Goal: Task Accomplishment & Management: Complete application form

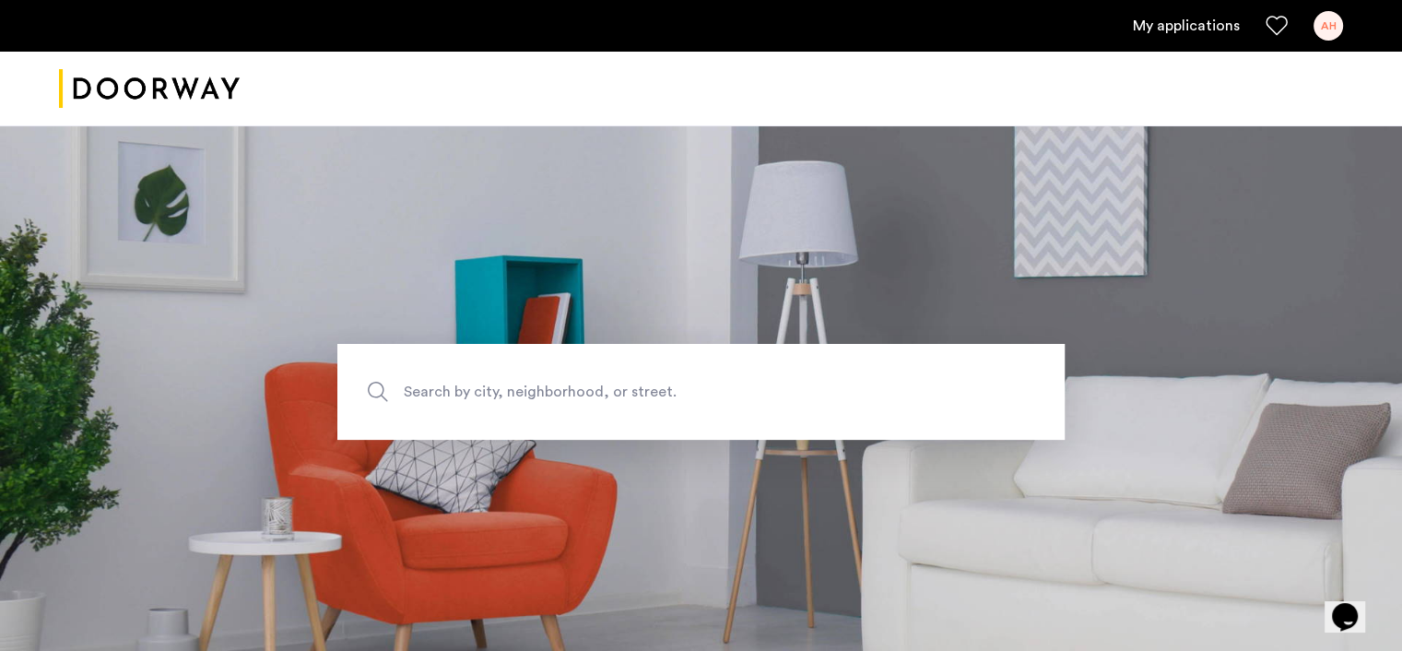
click at [1151, 23] on link "My applications" at bounding box center [1186, 26] width 107 height 22
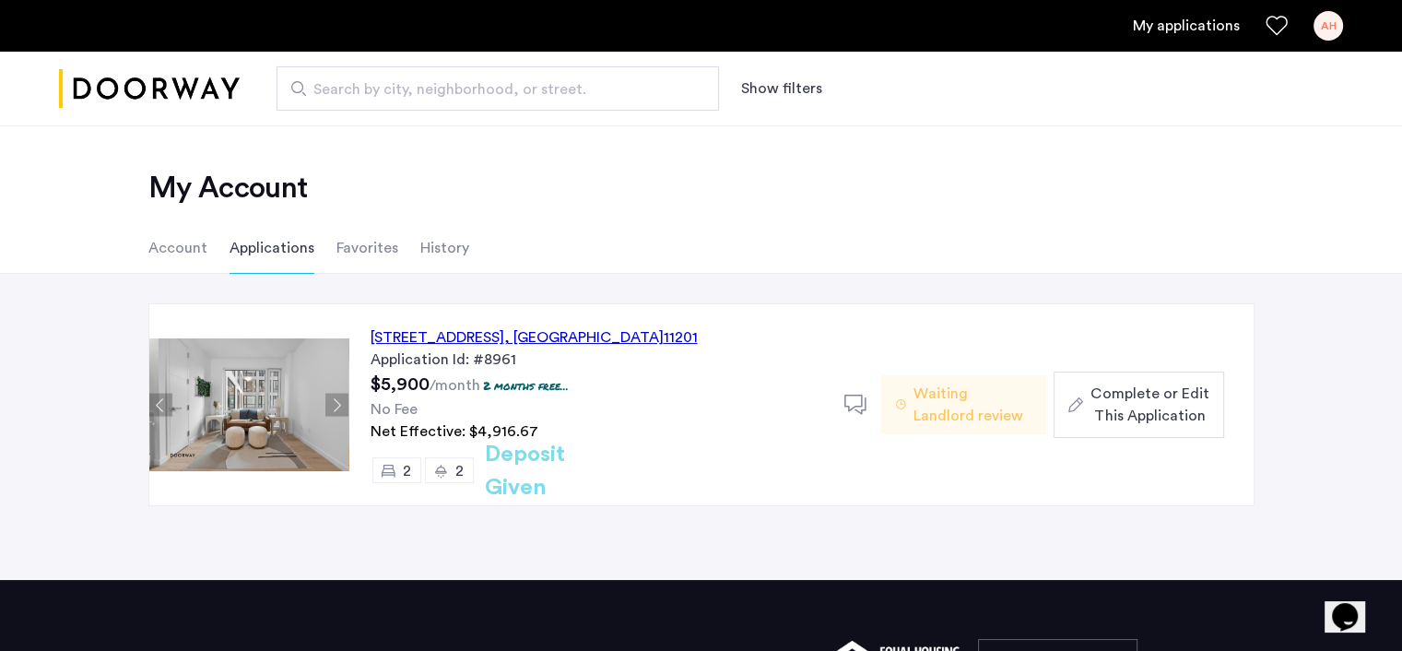
click at [332, 409] on button "Next apartment" at bounding box center [336, 405] width 23 height 23
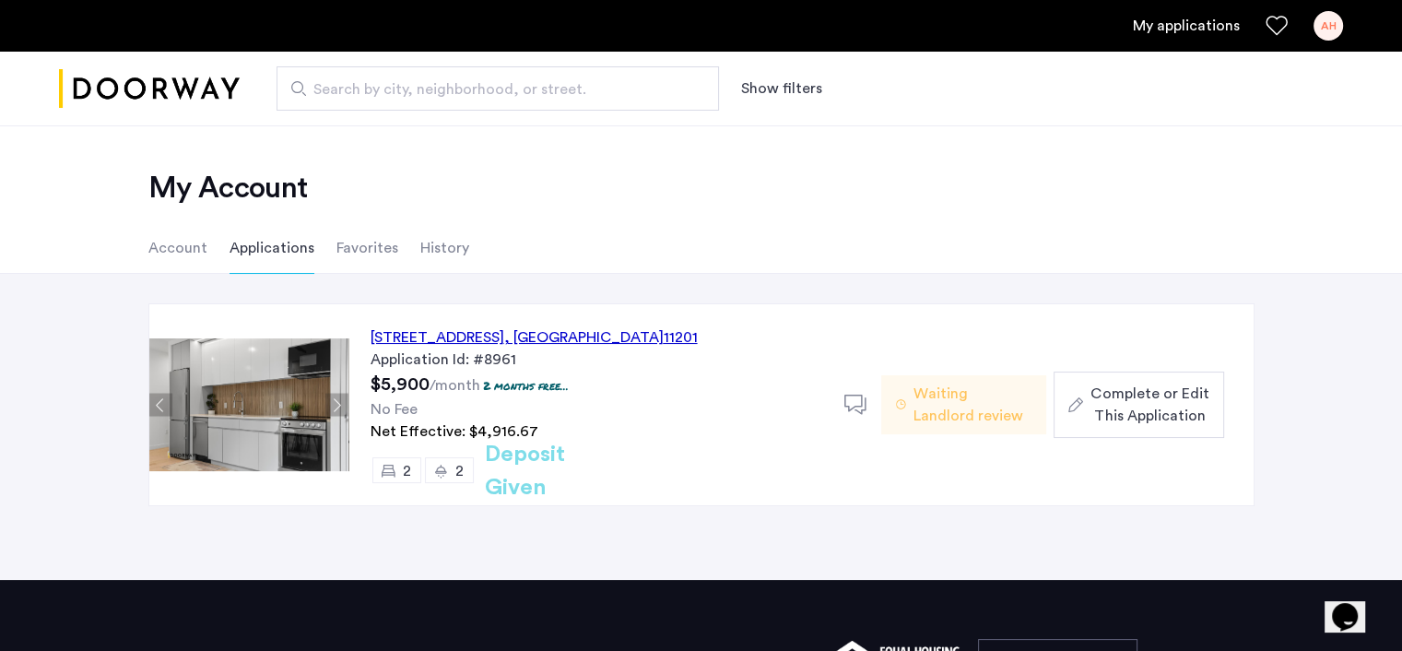
click at [332, 409] on button "Next apartment" at bounding box center [336, 405] width 23 height 23
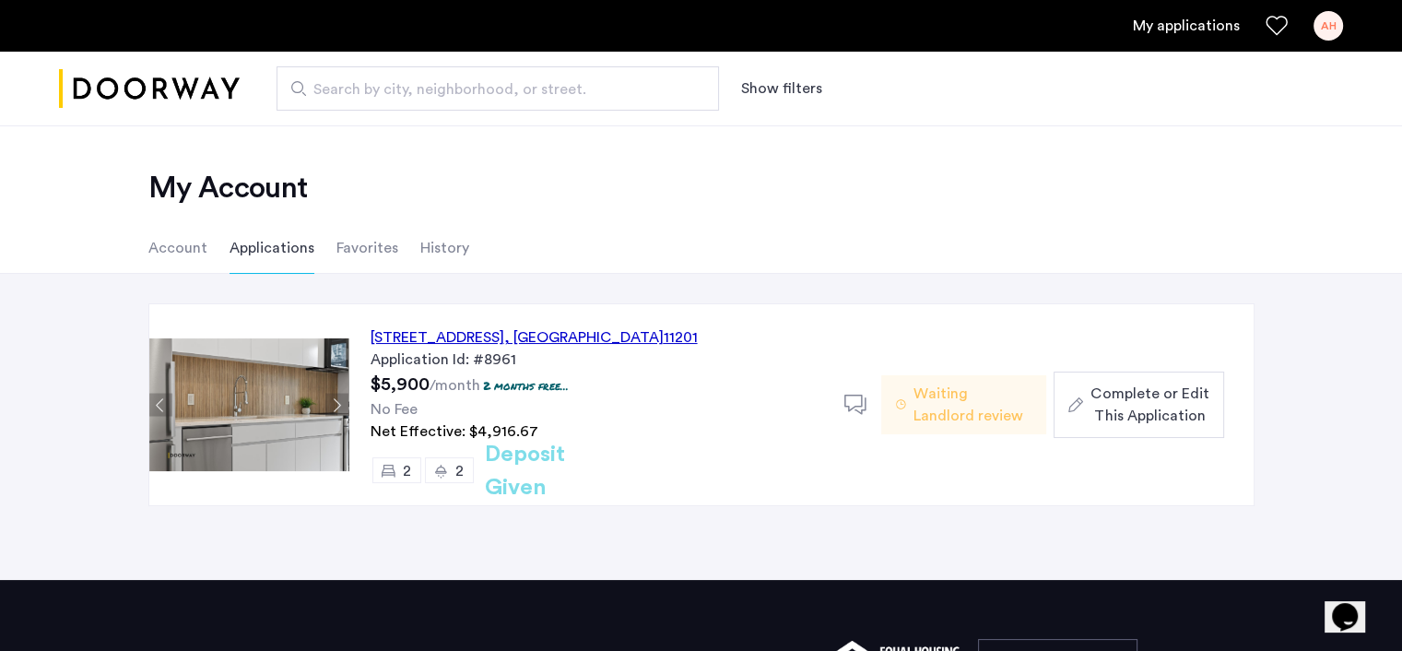
click at [332, 409] on button "Next apartment" at bounding box center [336, 405] width 23 height 23
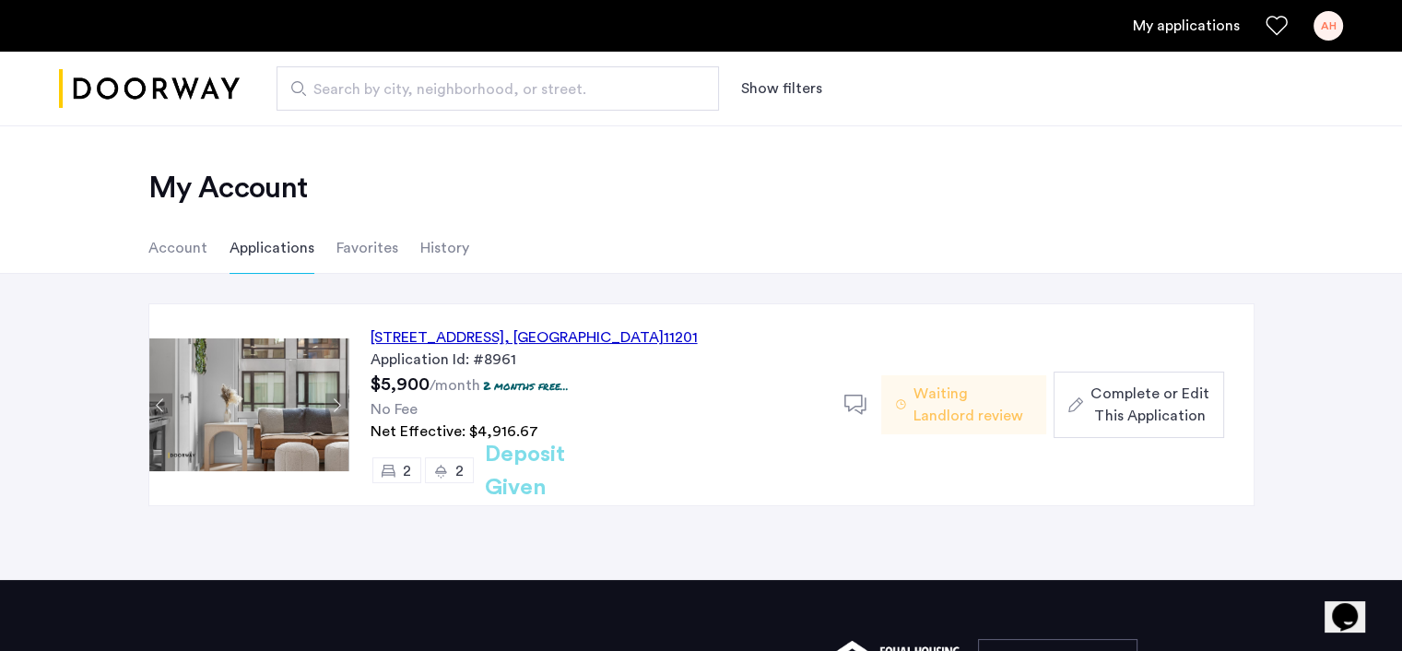
click at [332, 409] on button "Next apartment" at bounding box center [336, 405] width 23 height 23
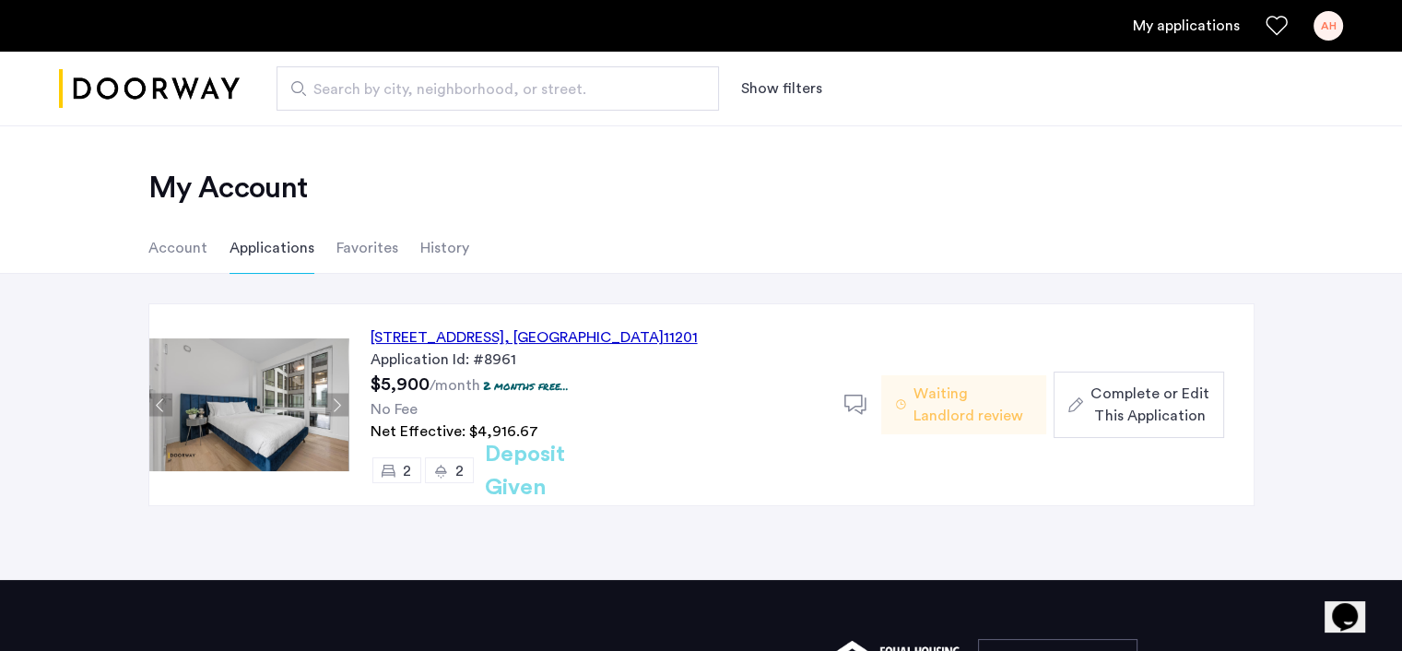
click at [332, 409] on button "Next apartment" at bounding box center [336, 405] width 23 height 23
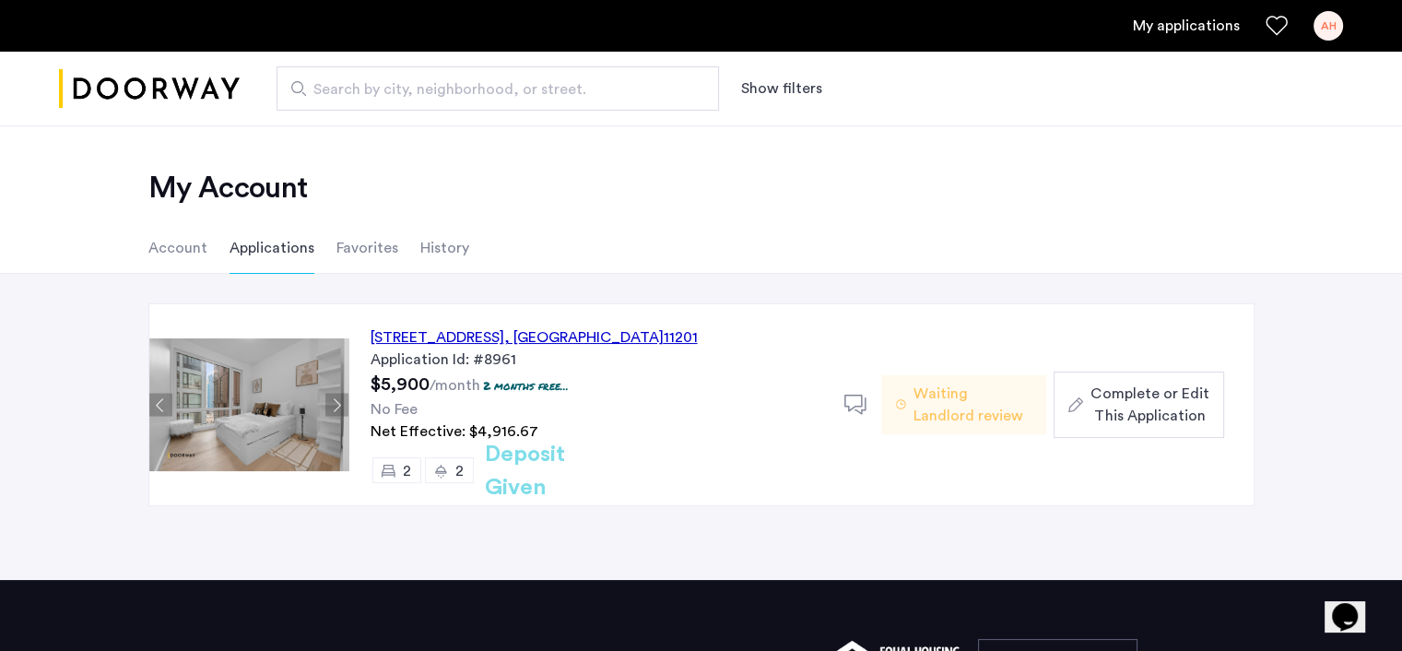
click at [332, 409] on button "Next apartment" at bounding box center [336, 405] width 23 height 23
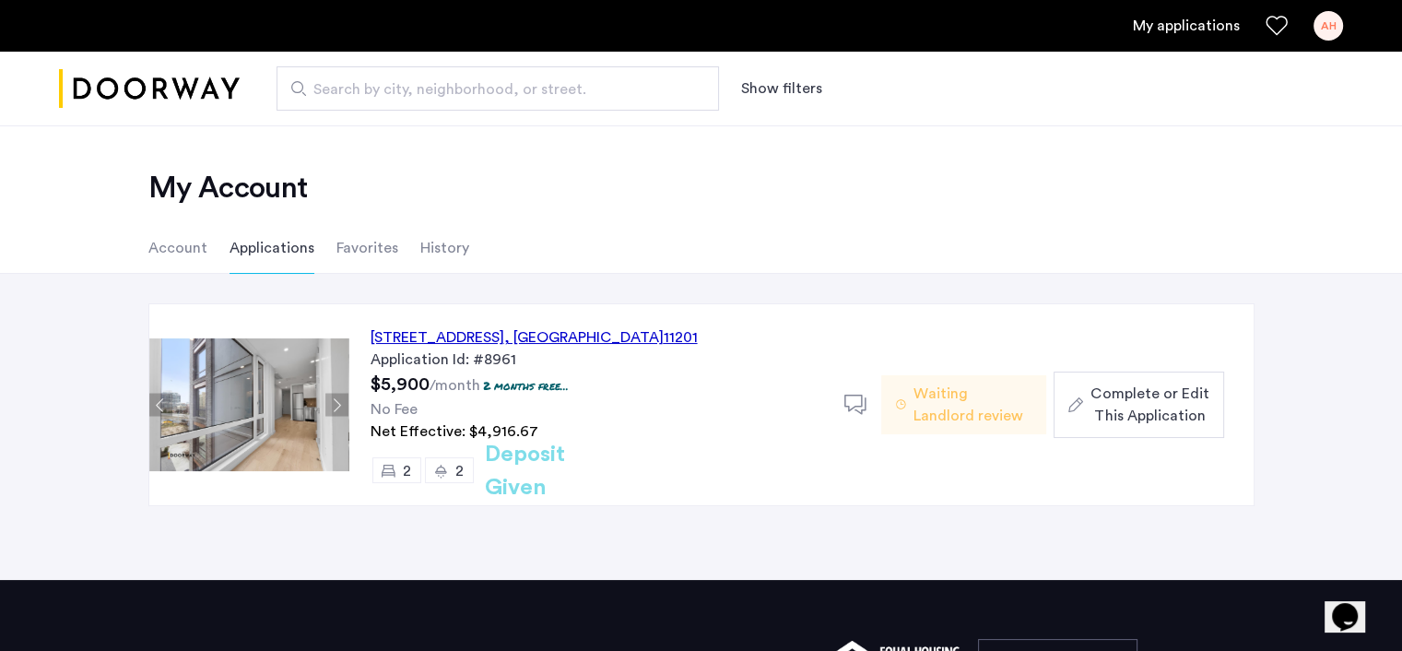
click at [332, 409] on button "Next apartment" at bounding box center [336, 405] width 23 height 23
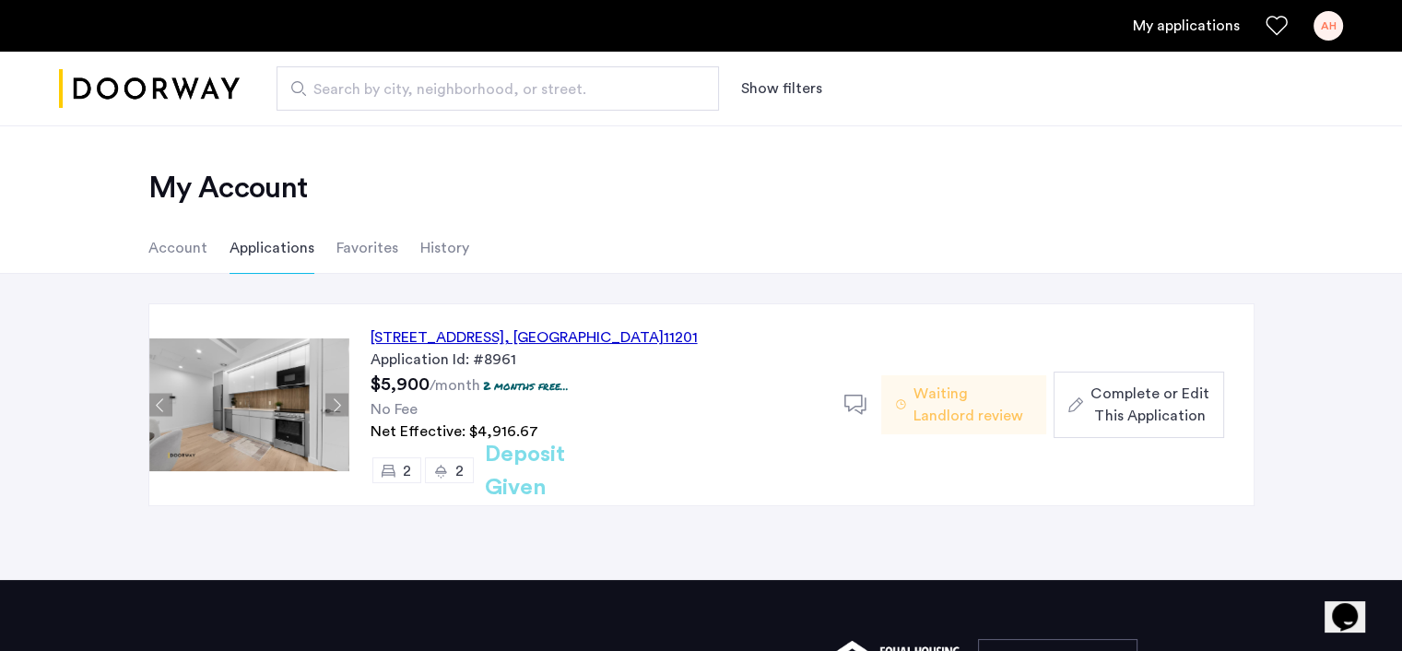
click at [332, 409] on button "Next apartment" at bounding box center [336, 405] width 23 height 23
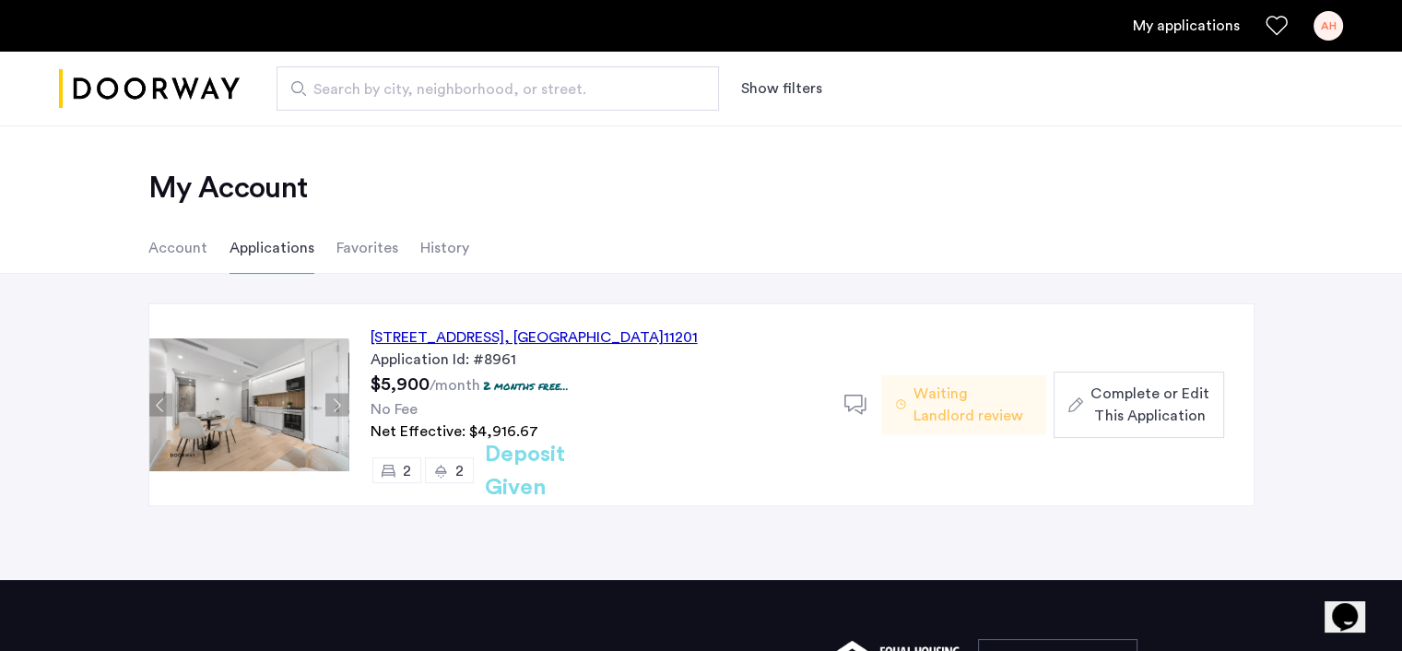
click at [332, 409] on button "Next apartment" at bounding box center [336, 405] width 23 height 23
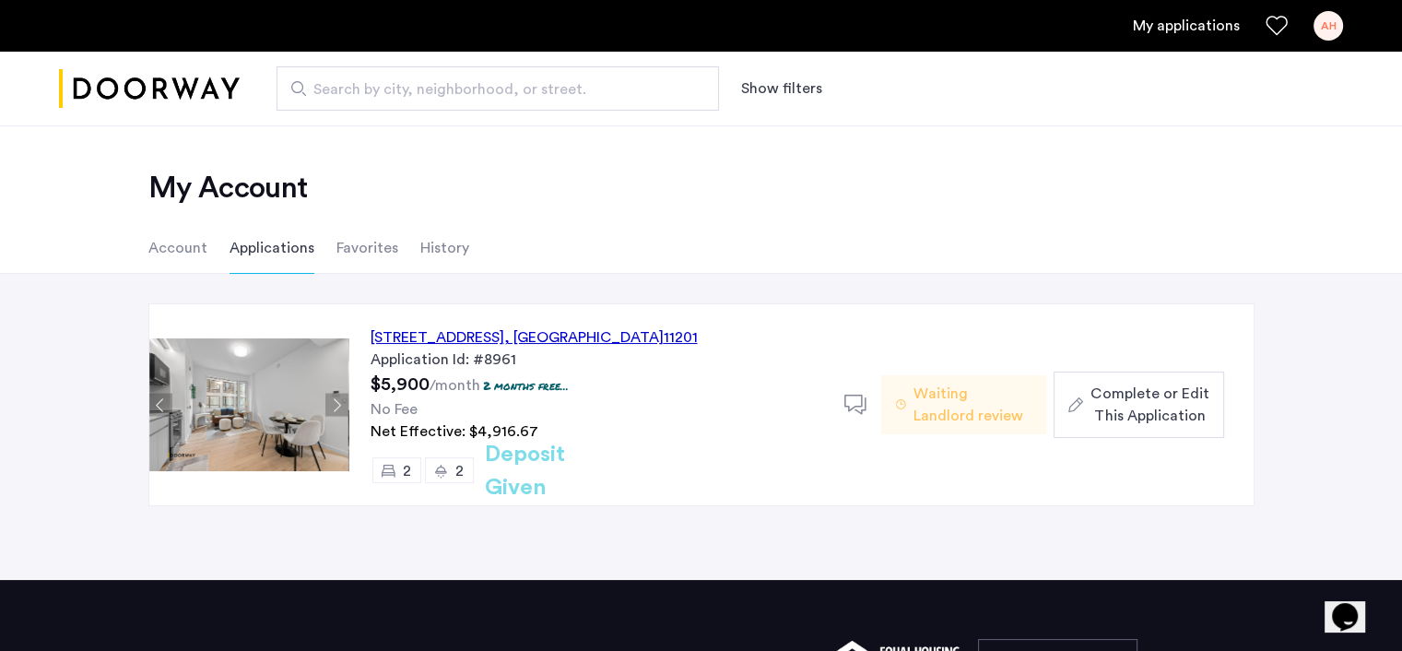
click at [332, 409] on button "Next apartment" at bounding box center [336, 405] width 23 height 23
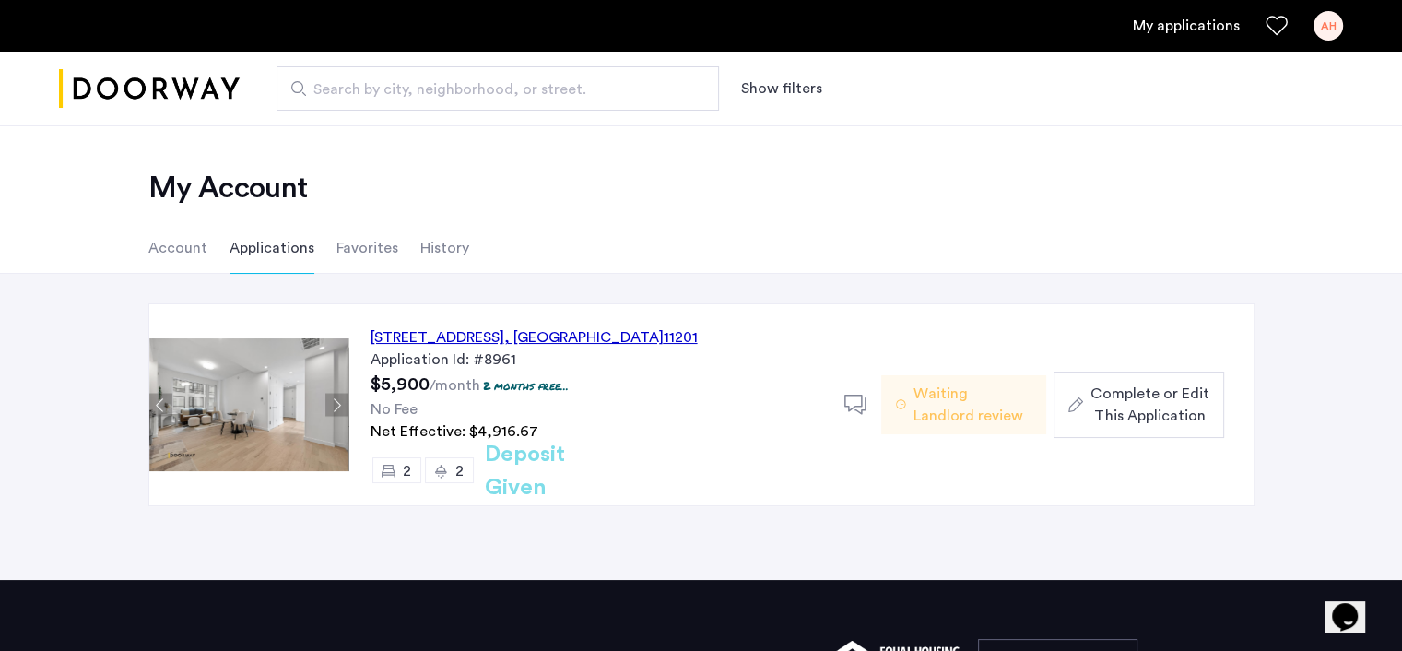
click at [640, 344] on div "[STREET_ADDRESS]" at bounding box center [534, 337] width 327 height 22
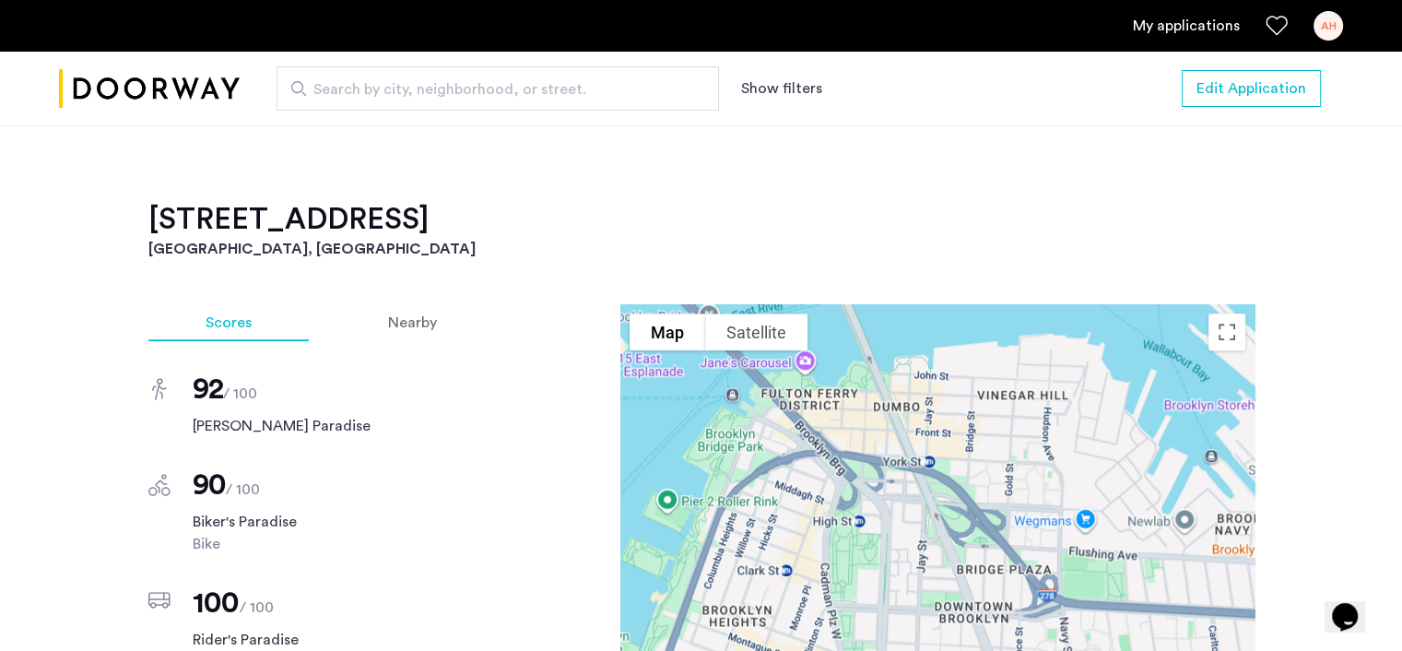
scroll to position [1743, 0]
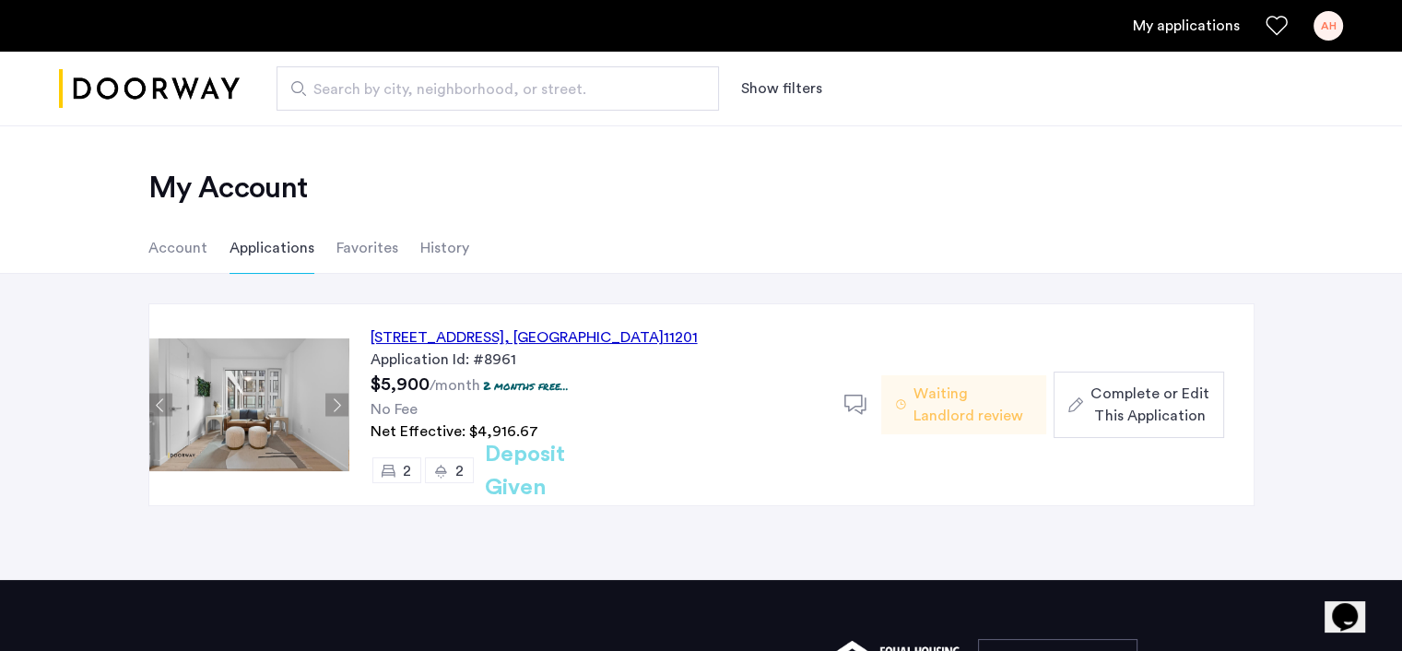
click at [1117, 399] on span "Complete or Edit This Application" at bounding box center [1149, 405] width 118 height 44
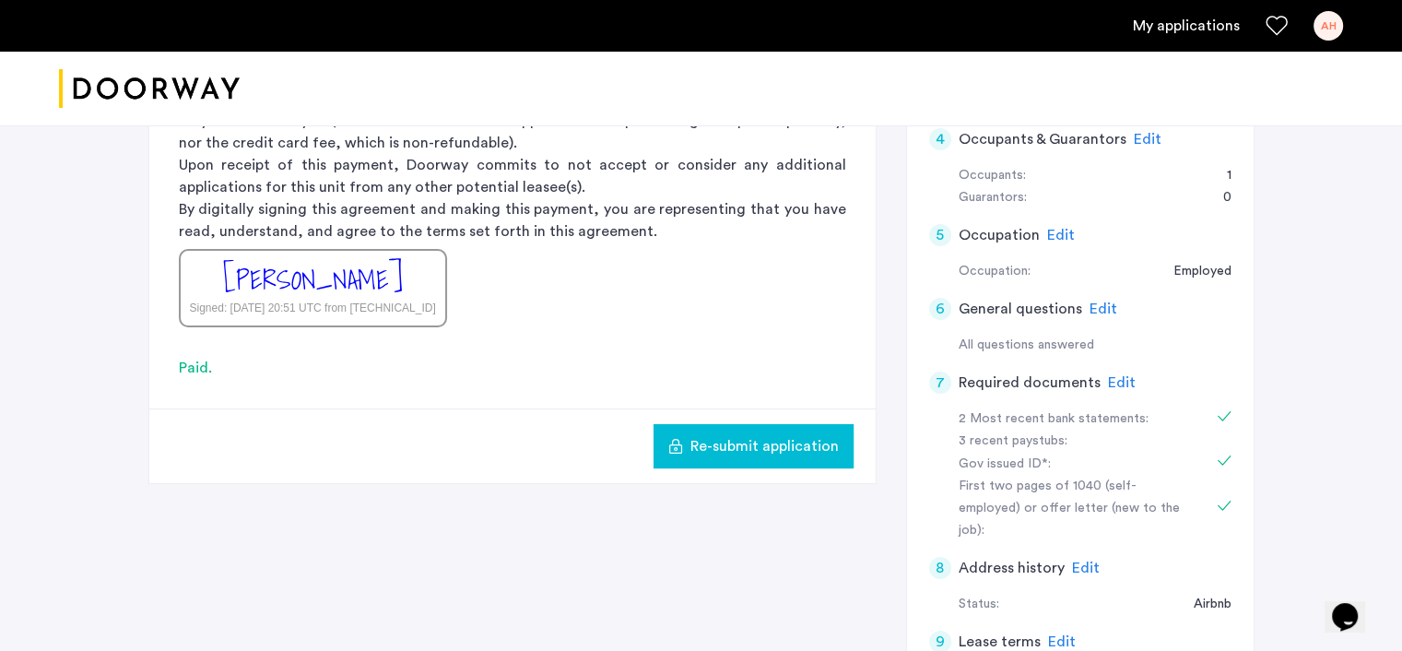
scroll to position [408, 0]
click at [1112, 388] on div "Edit" at bounding box center [1122, 380] width 28 height 22
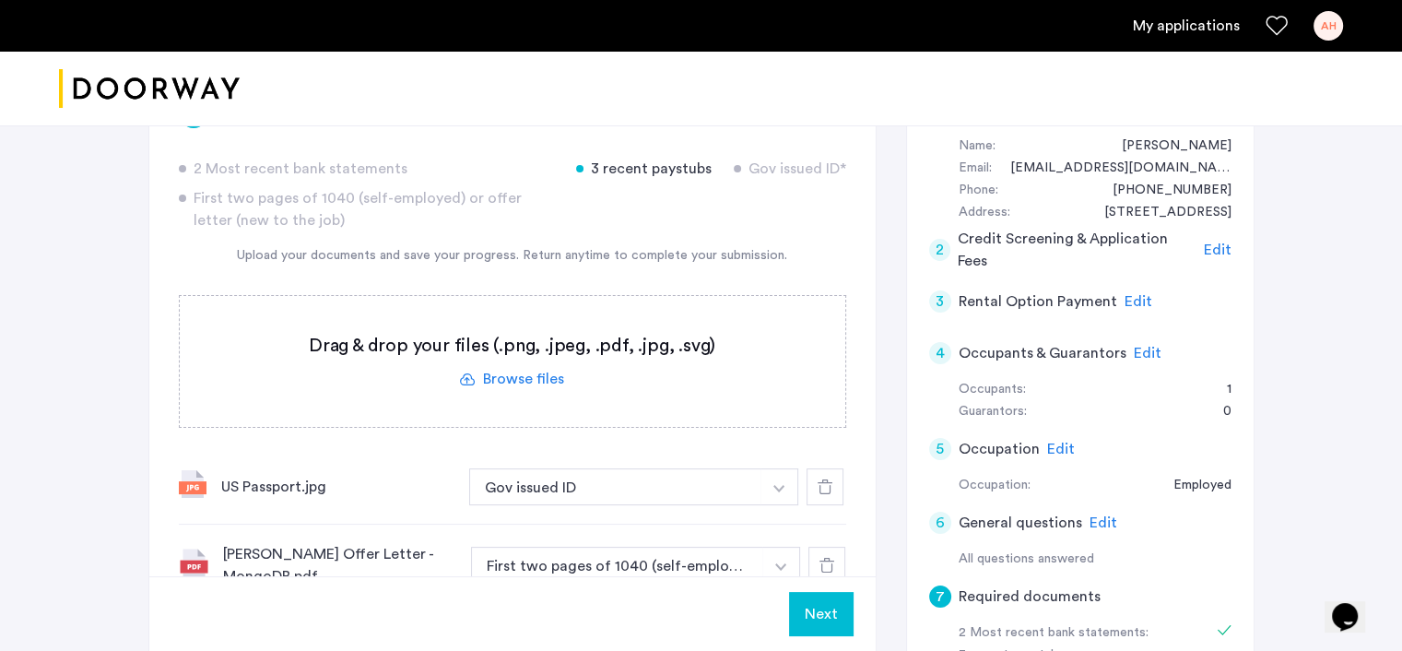
scroll to position [0, 0]
